Goal: Obtain resource: Obtain resource

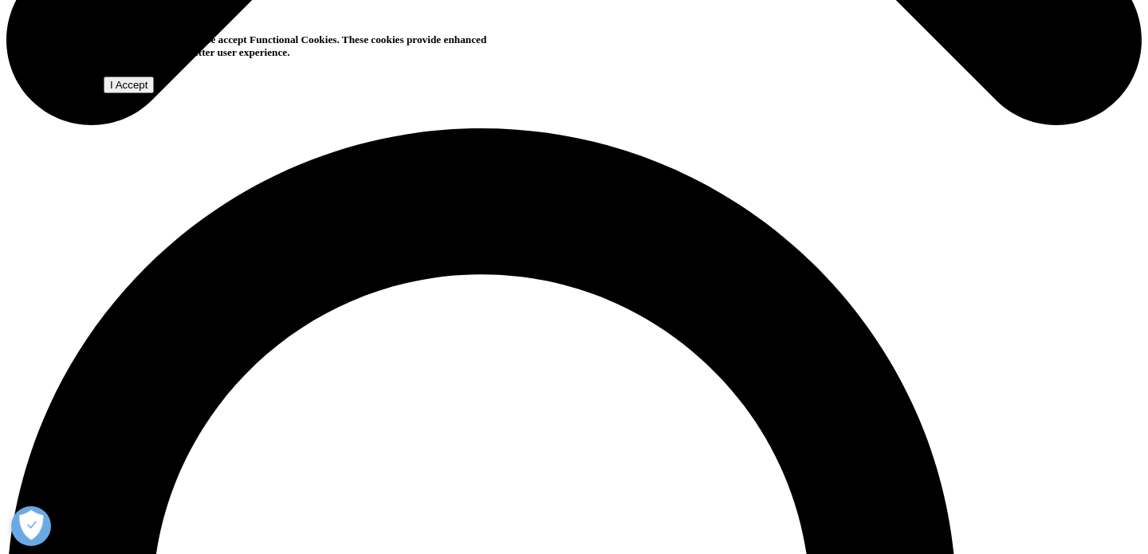
scroll to position [963, 0]
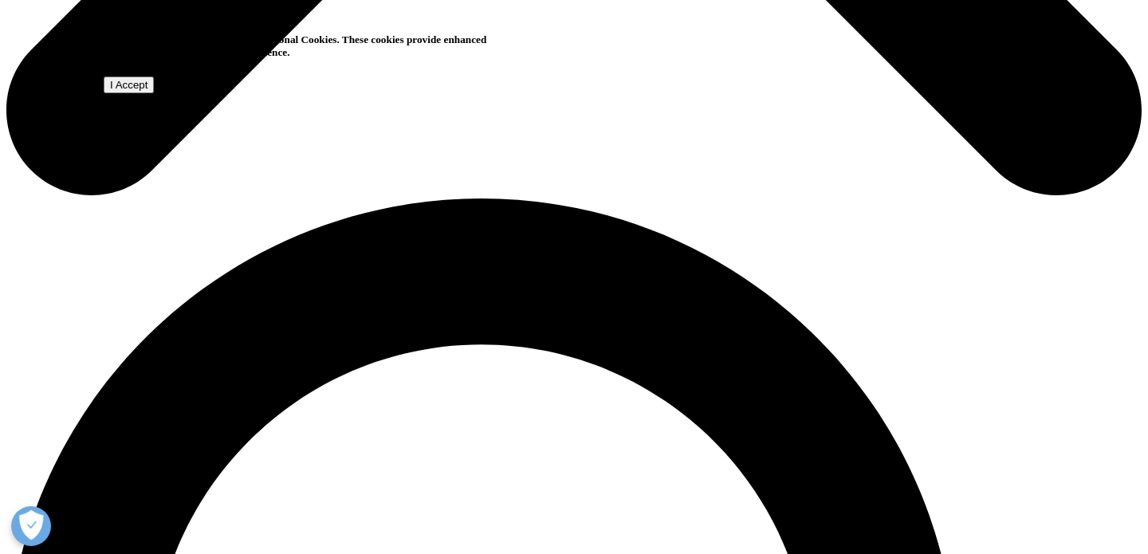
click at [154, 93] on input "I Accept" at bounding box center [129, 85] width 50 height 17
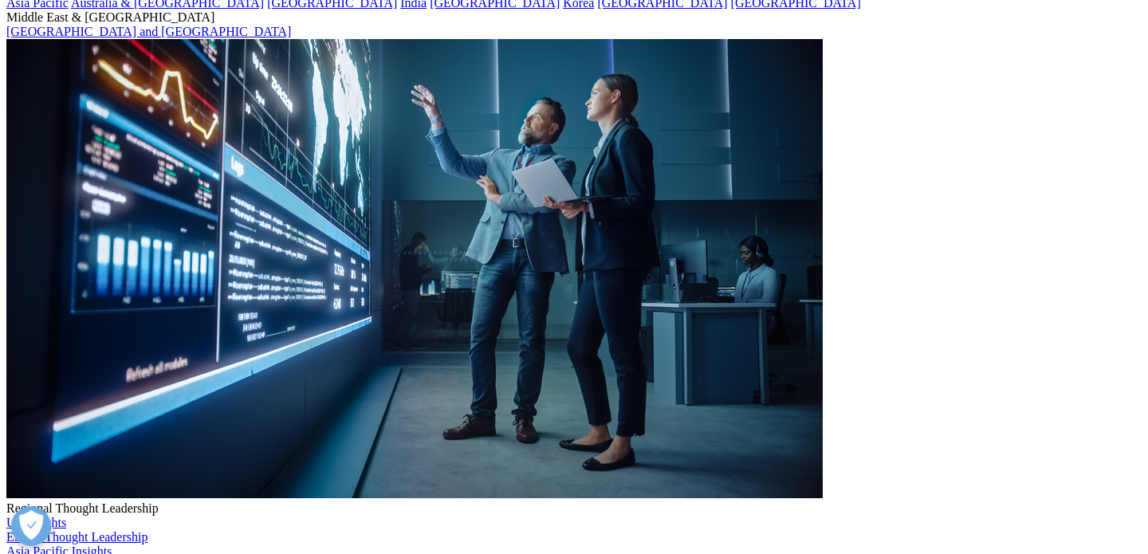
scroll to position [233, 0]
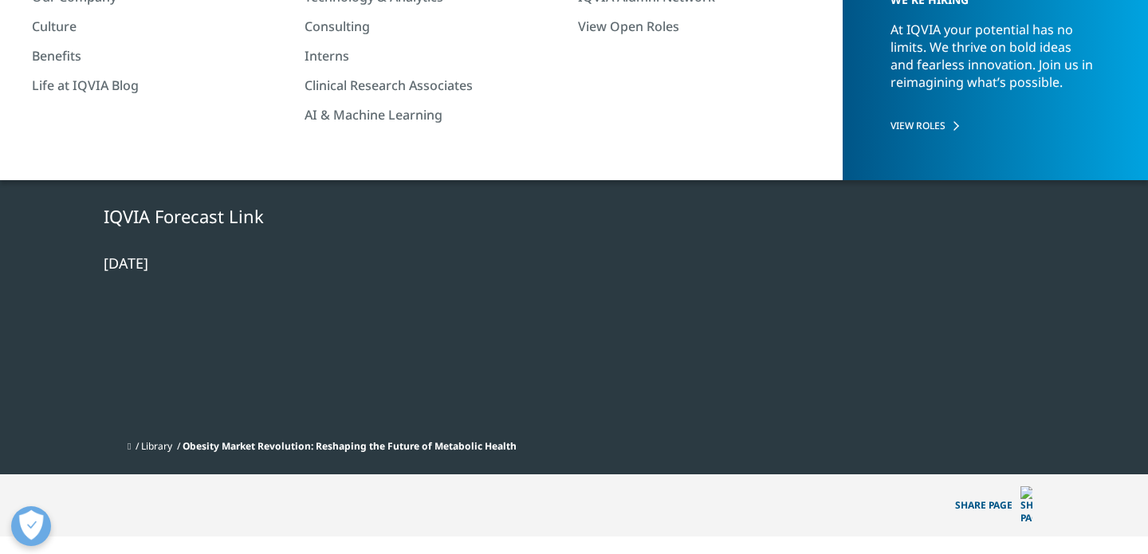
click at [884, 77] on div at bounding box center [891, 102] width 308 height 359
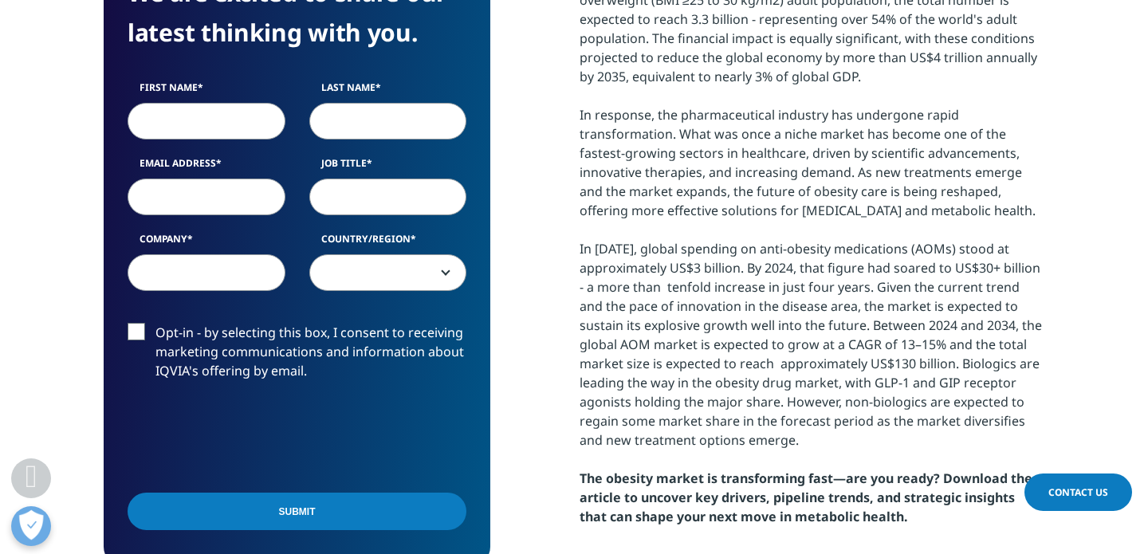
scroll to position [906, 0]
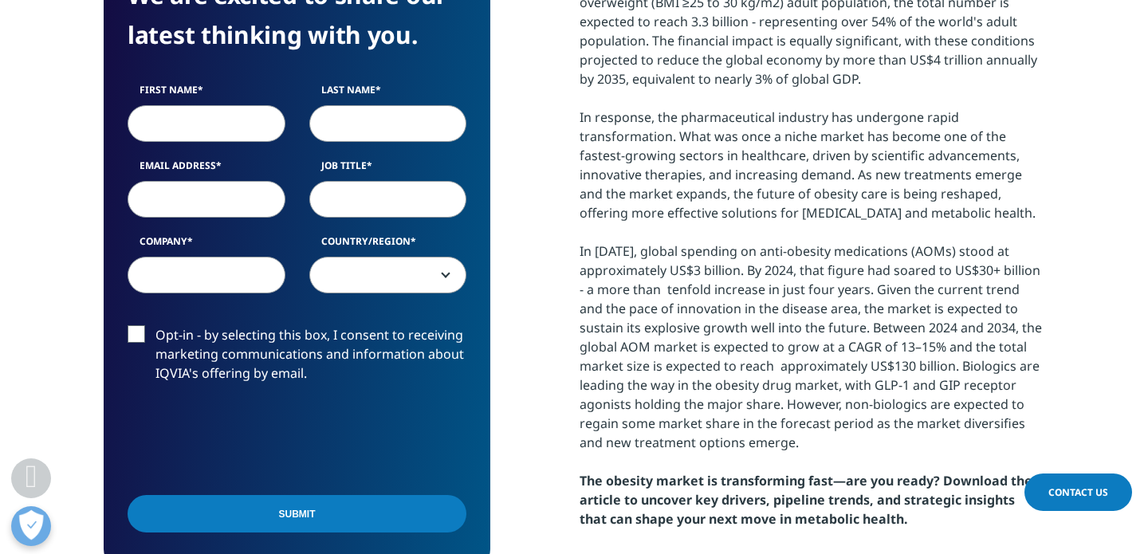
click at [201, 105] on input "First Name" at bounding box center [207, 123] width 158 height 37
type input "[DEMOGRAPHIC_DATA]"
type input "[PERSON_NAME]"
type input "[EMAIL_ADDRESS][DOMAIN_NAME]"
select select "Switzerland"
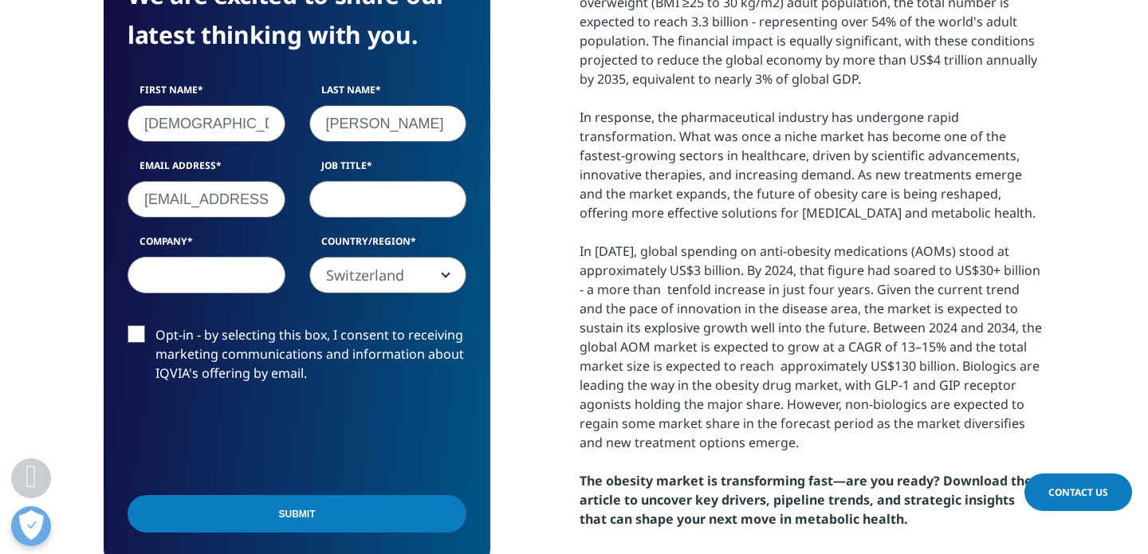
click at [226, 184] on input "[EMAIL_ADDRESS][DOMAIN_NAME]" at bounding box center [207, 199] width 158 height 37
click at [226, 181] on input "[EMAIL_ADDRESS][DOMAIN_NAME]" at bounding box center [207, 199] width 158 height 37
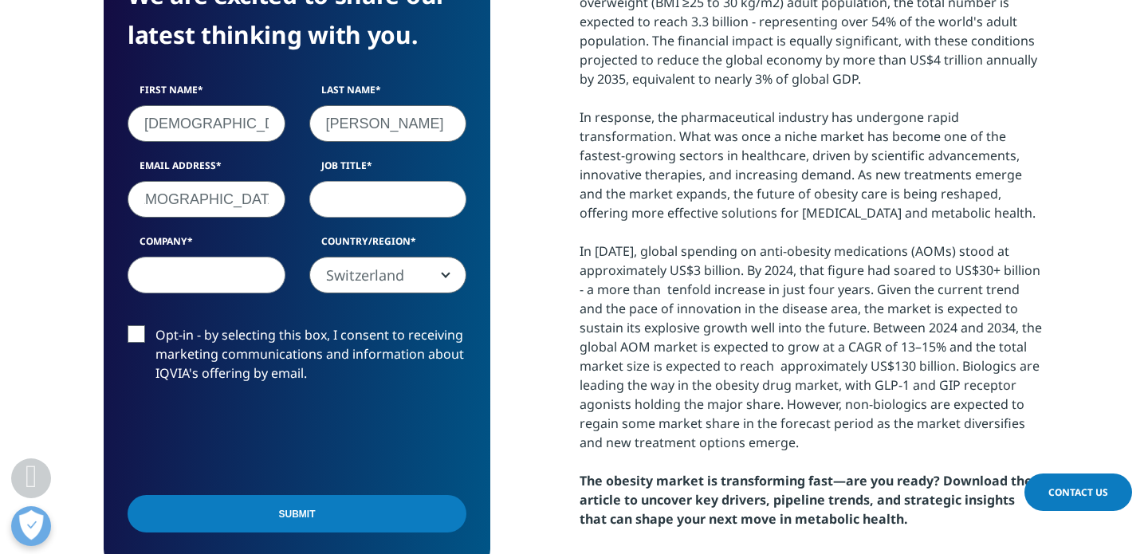
type input "[DEMOGRAPHIC_DATA][PERSON_NAME][PERSON_NAME][DOMAIN_NAME]"
type input "Strategy Lead"
type input "Roche"
click at [101, 276] on section "We are excited to share our latest thinking with you. First Name Thais Last Nam…" at bounding box center [574, 252] width 1148 height 776
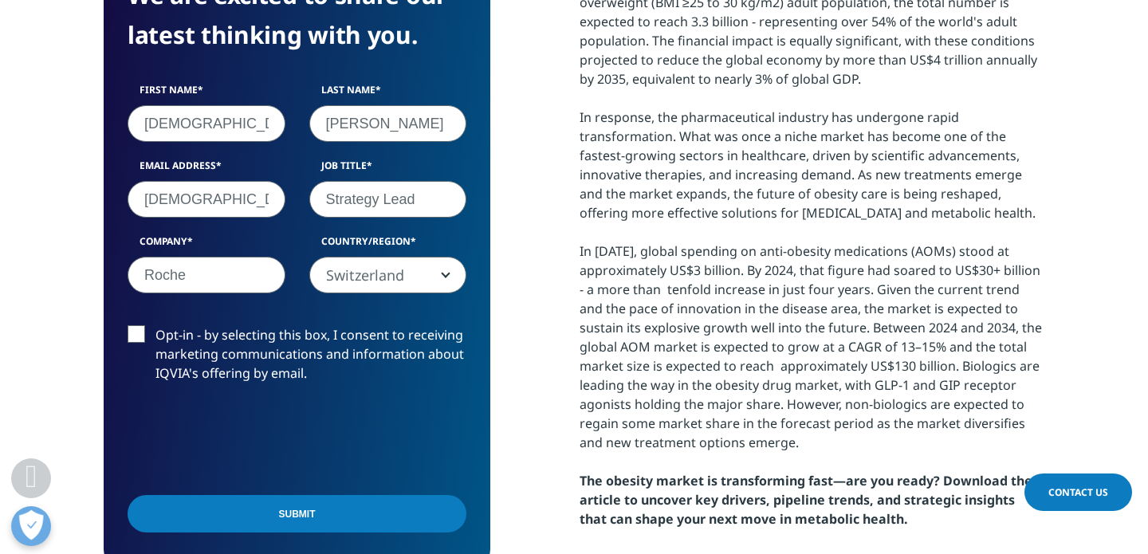
click at [305, 495] on input "Submit" at bounding box center [297, 513] width 339 height 37
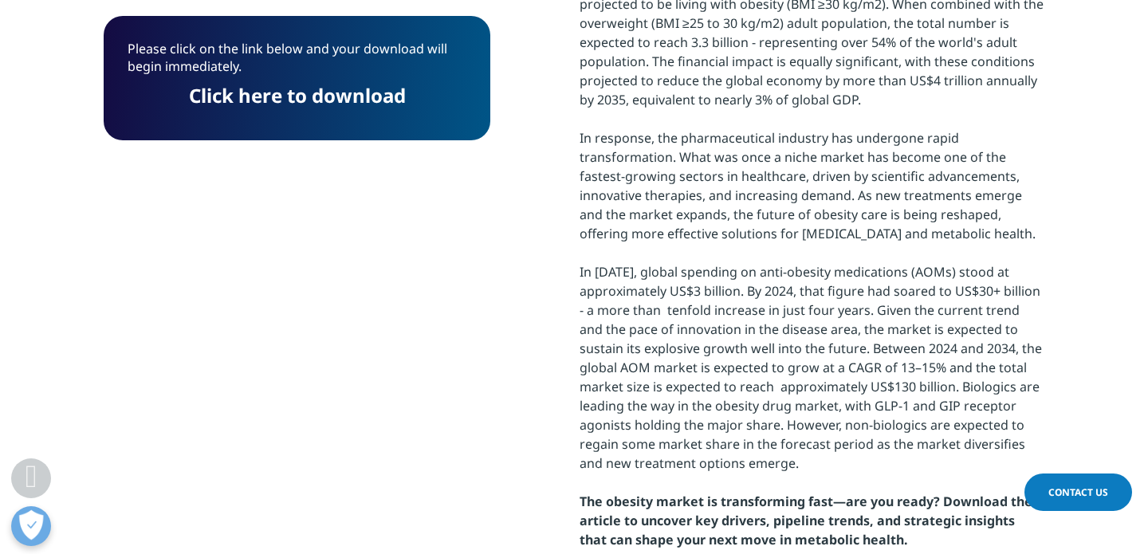
scroll to position [829, 0]
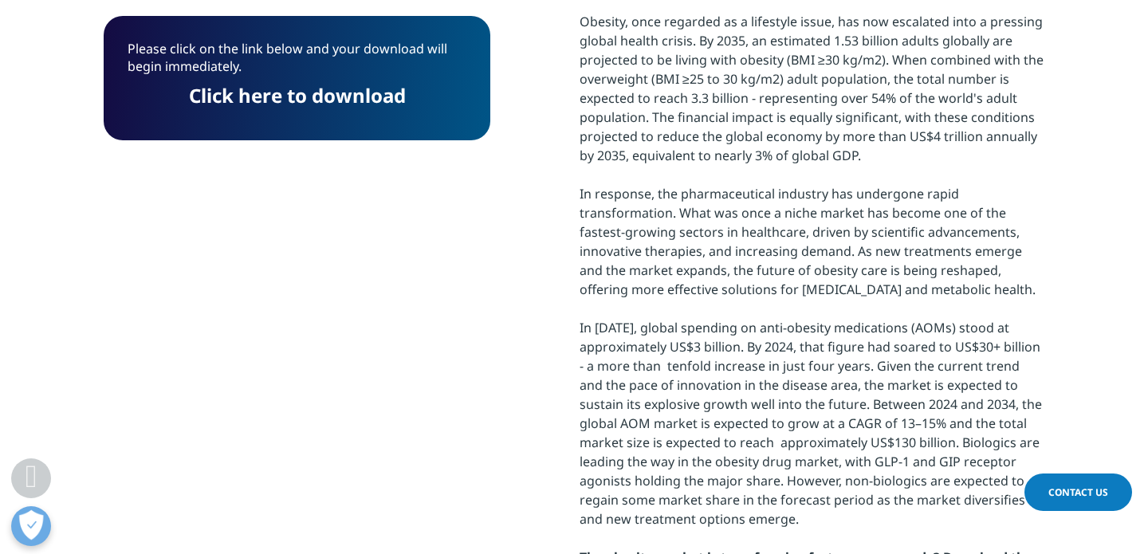
click at [338, 98] on link "Click here to download" at bounding box center [297, 95] width 217 height 26
